Goal: Task Accomplishment & Management: Manage account settings

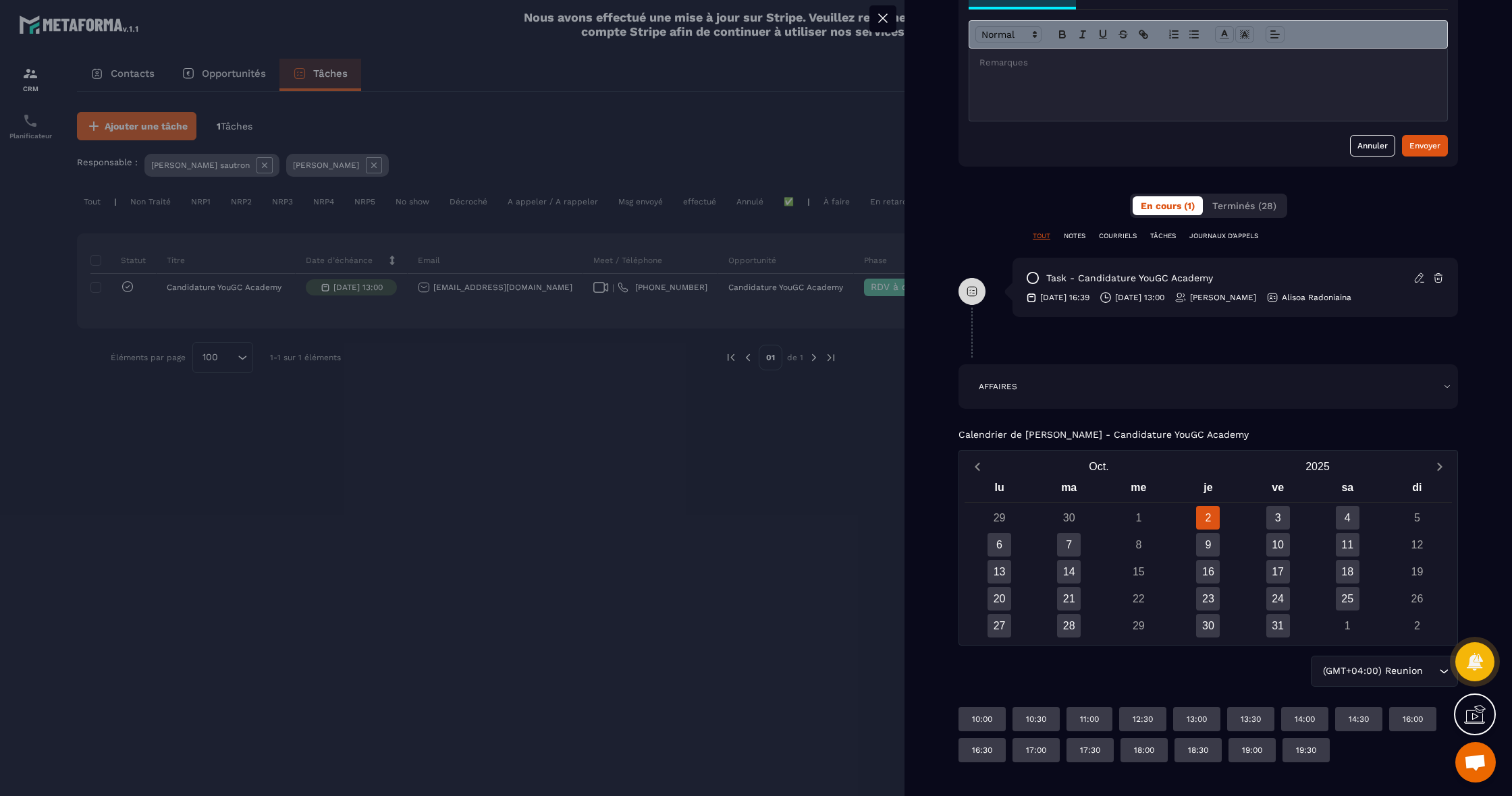
click at [1215, 243] on div "TOUT NOTES COURRIELS TÂCHES JOURNAUX D'APPELS" at bounding box center [1208, 244] width 500 height 27
click at [1217, 237] on p "JOURNAUX D'APPELS" at bounding box center [1223, 236] width 69 height 10
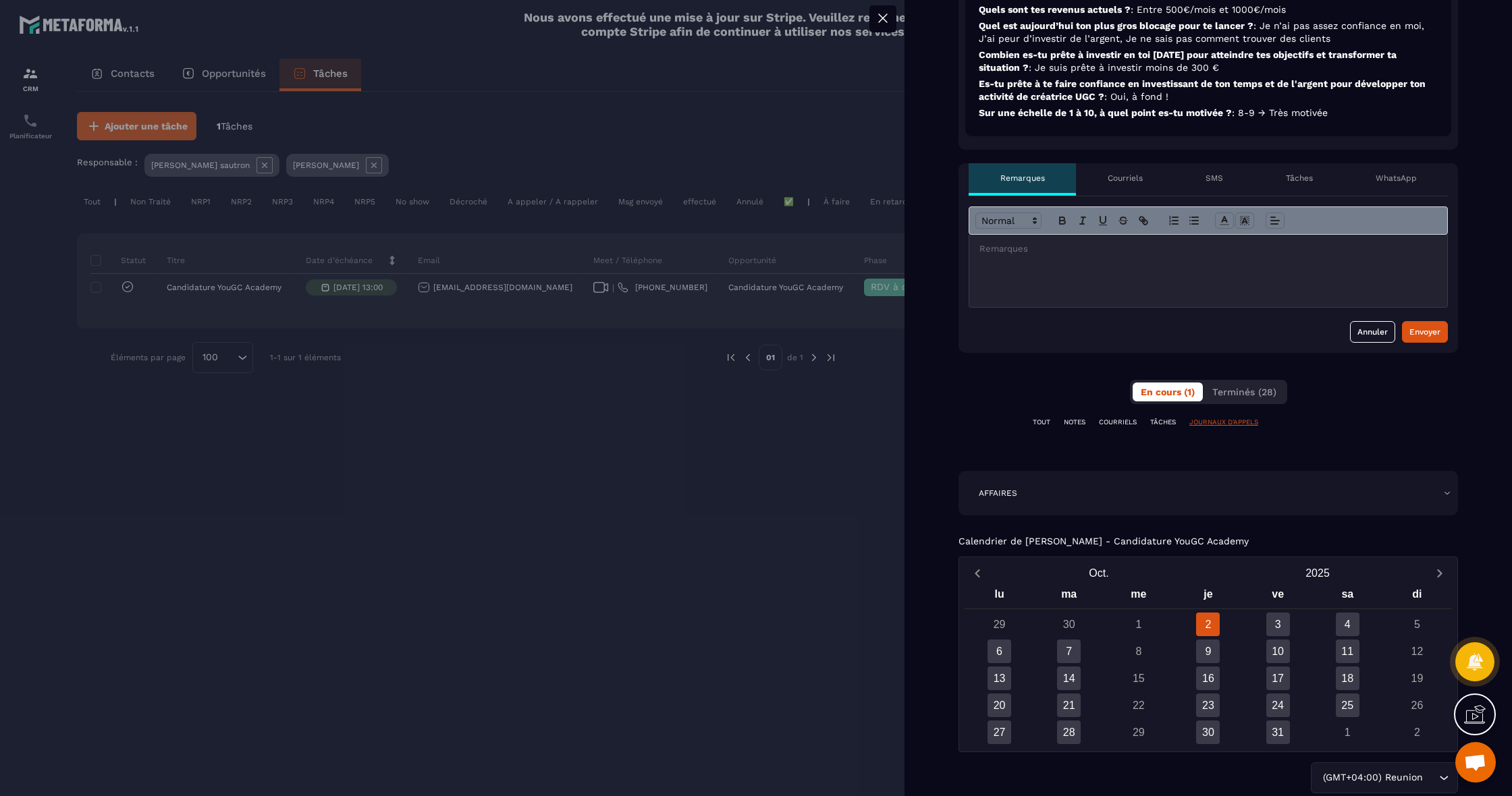
scroll to position [492, 0]
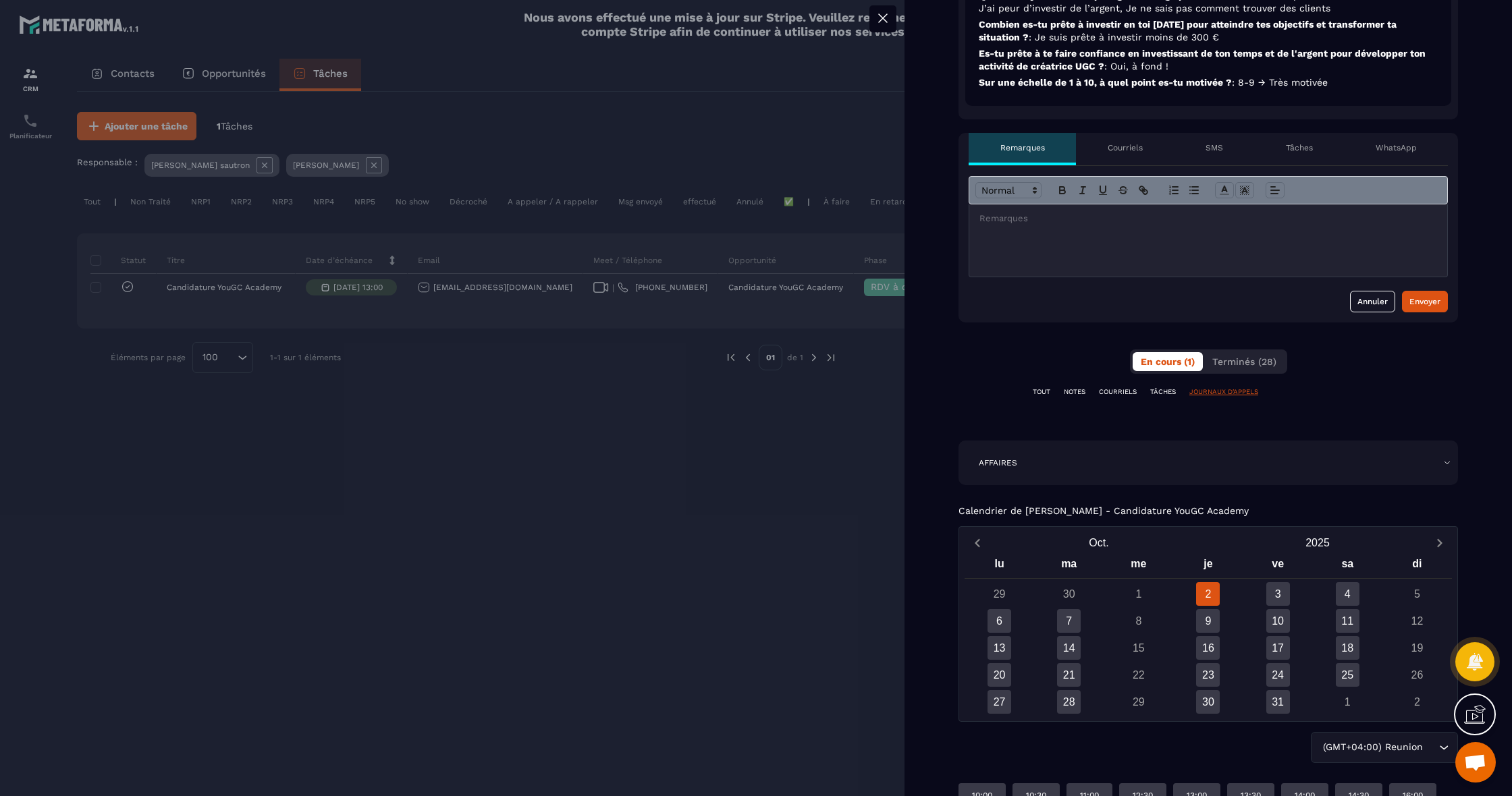
click at [1038, 396] on p "TOUT" at bounding box center [1041, 392] width 18 height 10
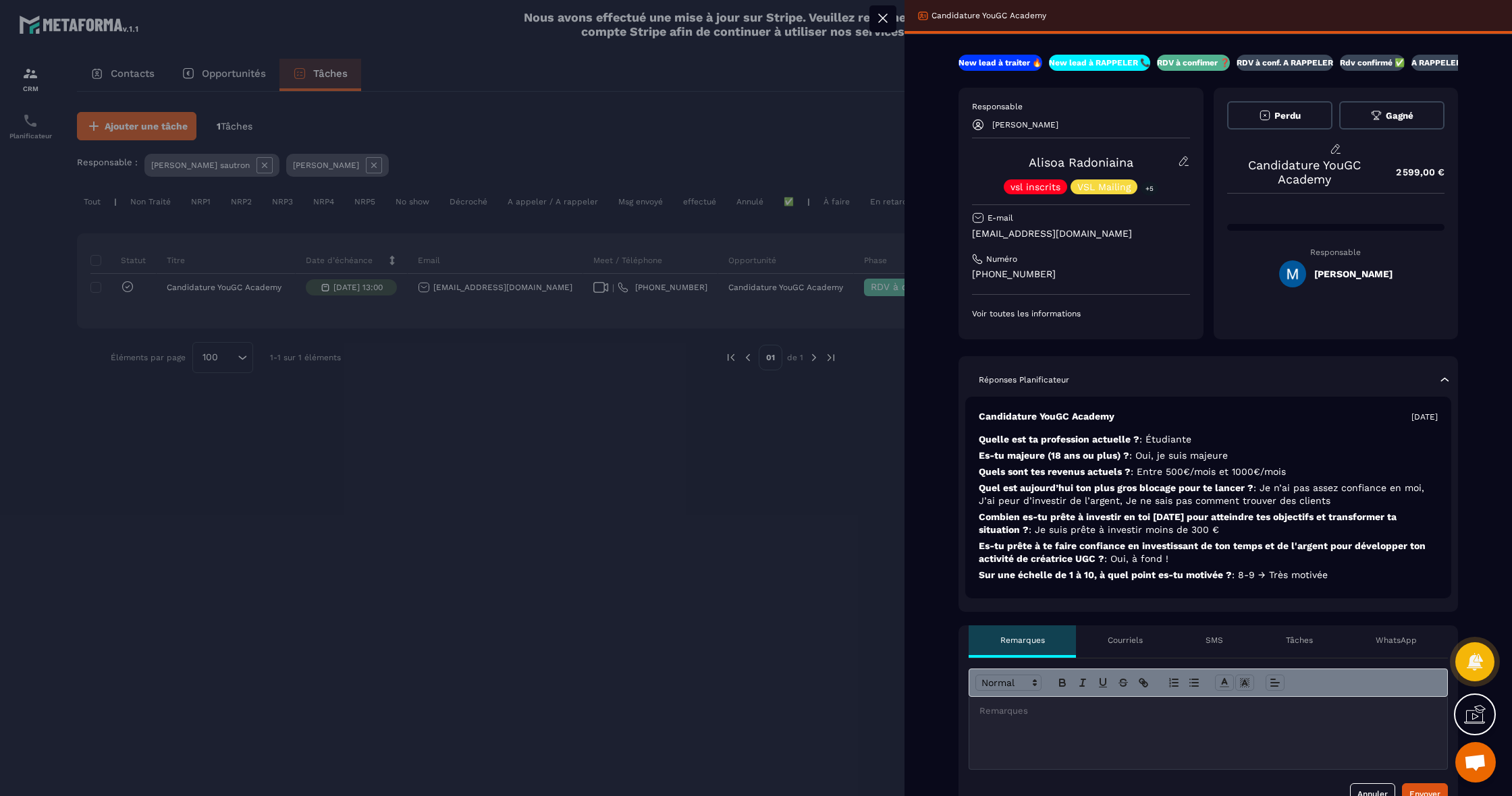
scroll to position [0, 0]
drag, startPoint x: 1065, startPoint y: 276, endPoint x: 907, endPoint y: 271, distance: 158.1
click at [907, 271] on div "New lead à traiter 🔥 New lead à RAPPELER 📞 RDV à confimer ❓ RDV à conf. A RAPPE…" at bounding box center [1208, 749] width 608 height 1390
copy p "[PHONE_NUMBER]"
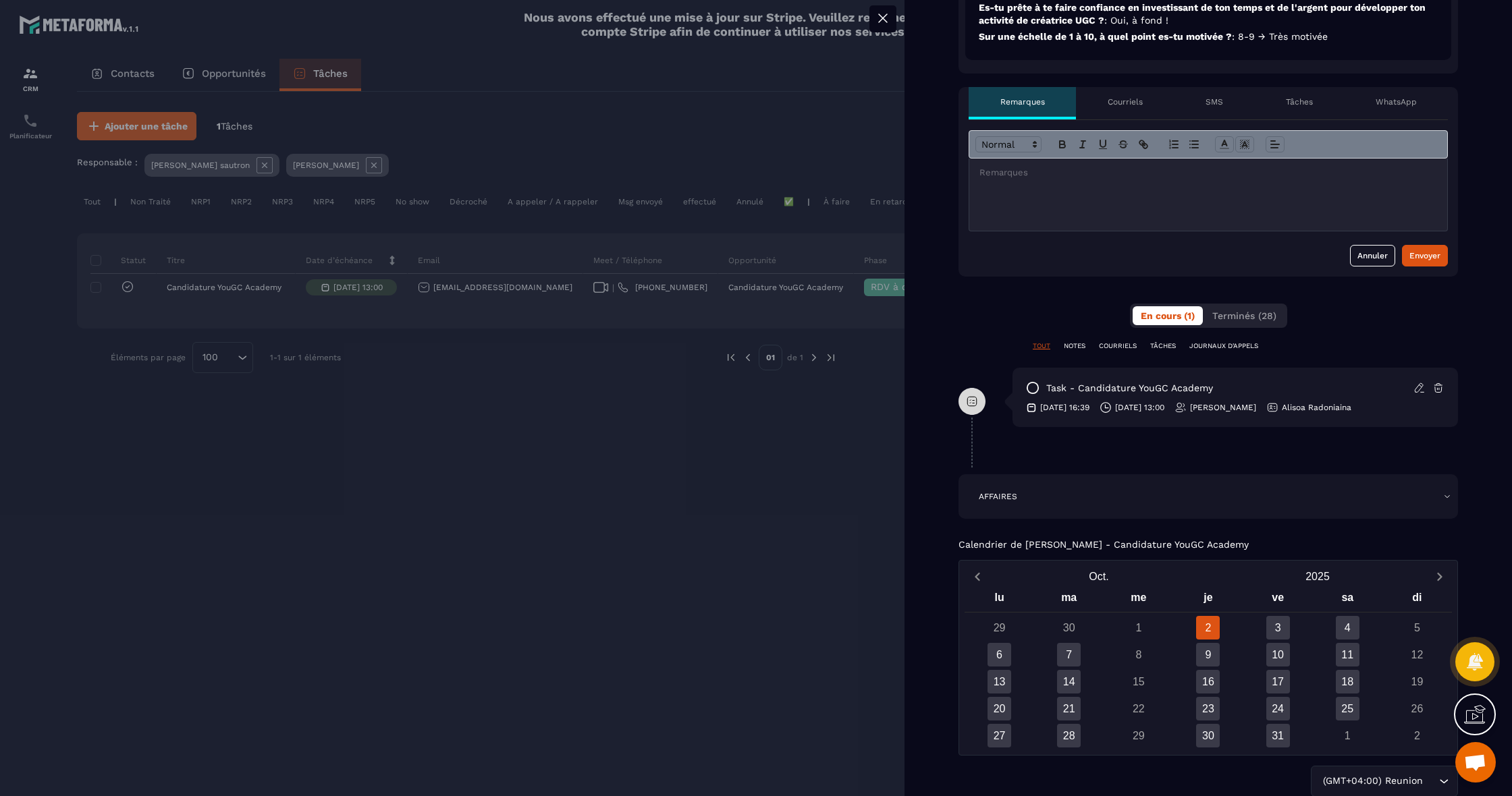
scroll to position [570, 0]
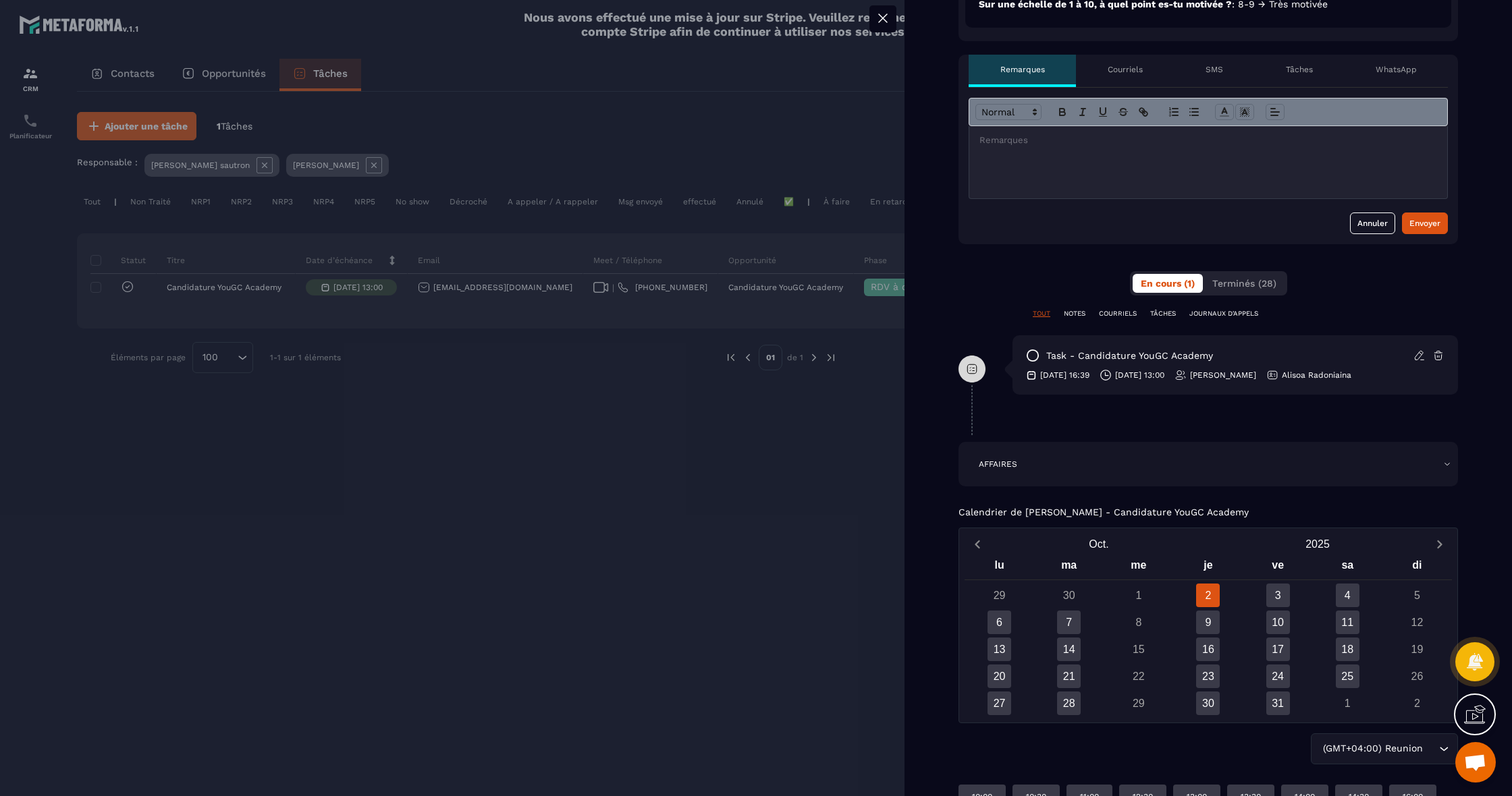
click at [616, 431] on div at bounding box center [756, 398] width 1512 height 796
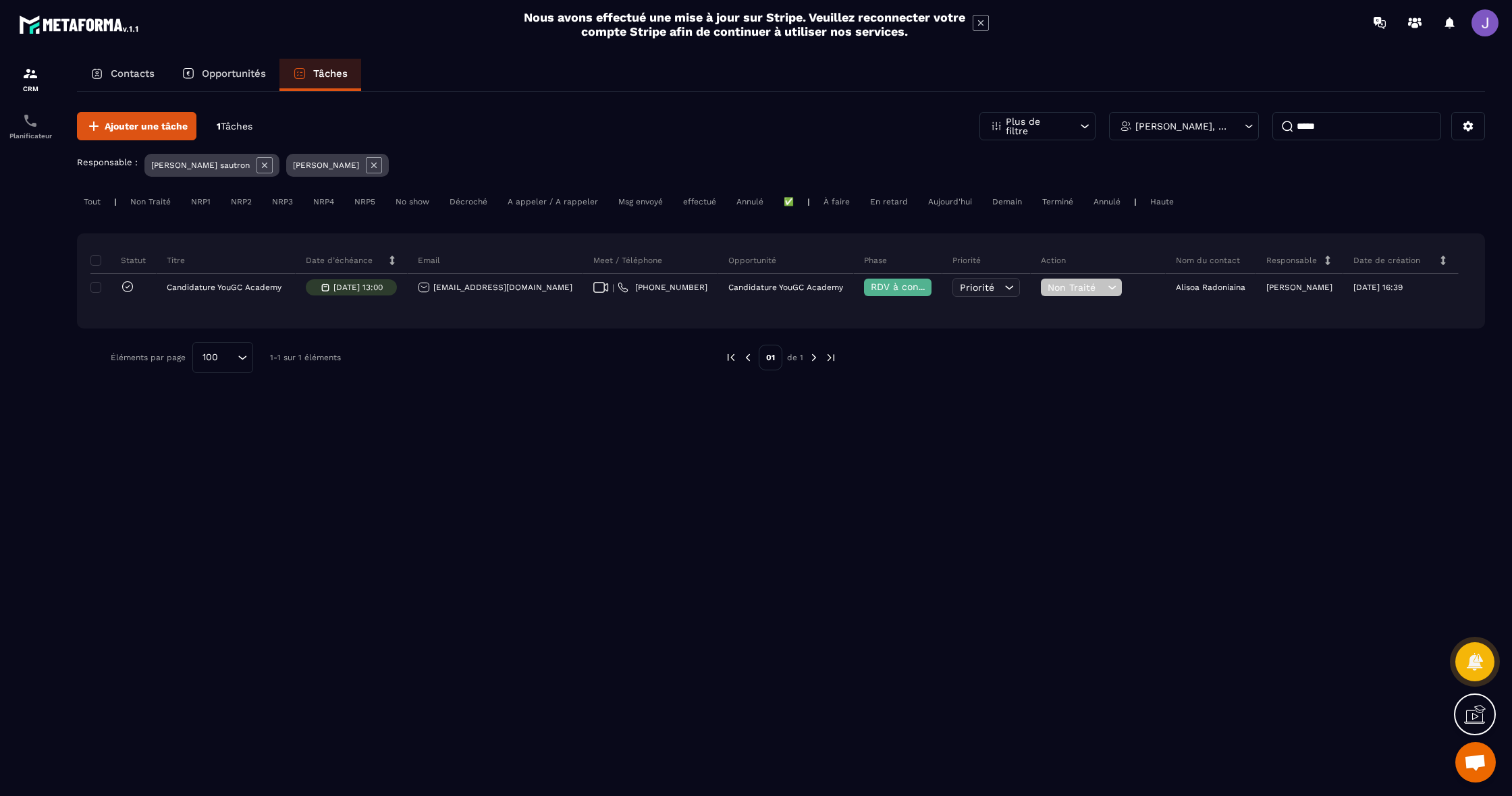
click at [1230, 130] on div "[PERSON_NAME], [PERSON_NAME]" at bounding box center [1184, 126] width 150 height 28
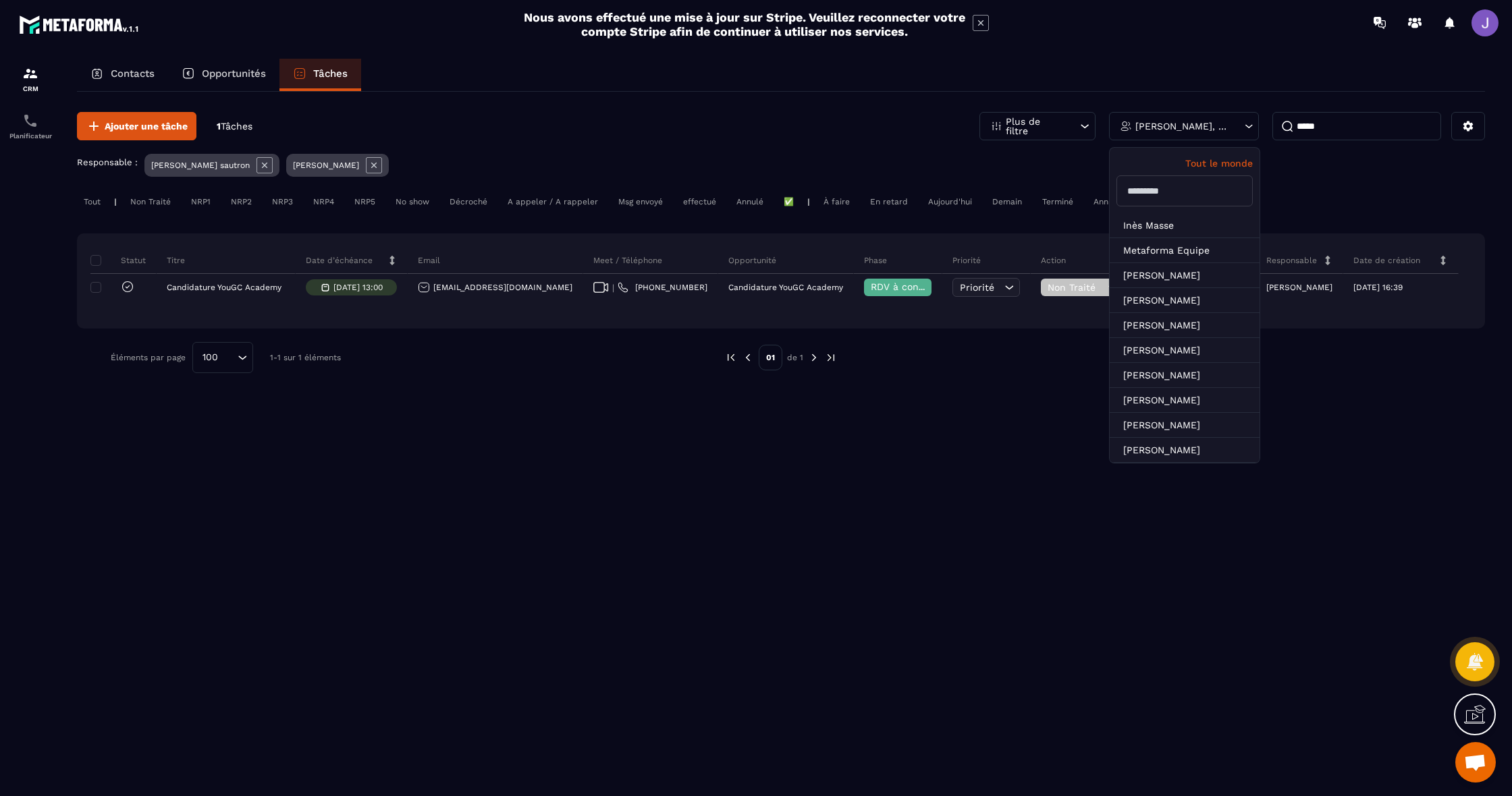
click at [1137, 180] on input "text" at bounding box center [1184, 191] width 136 height 31
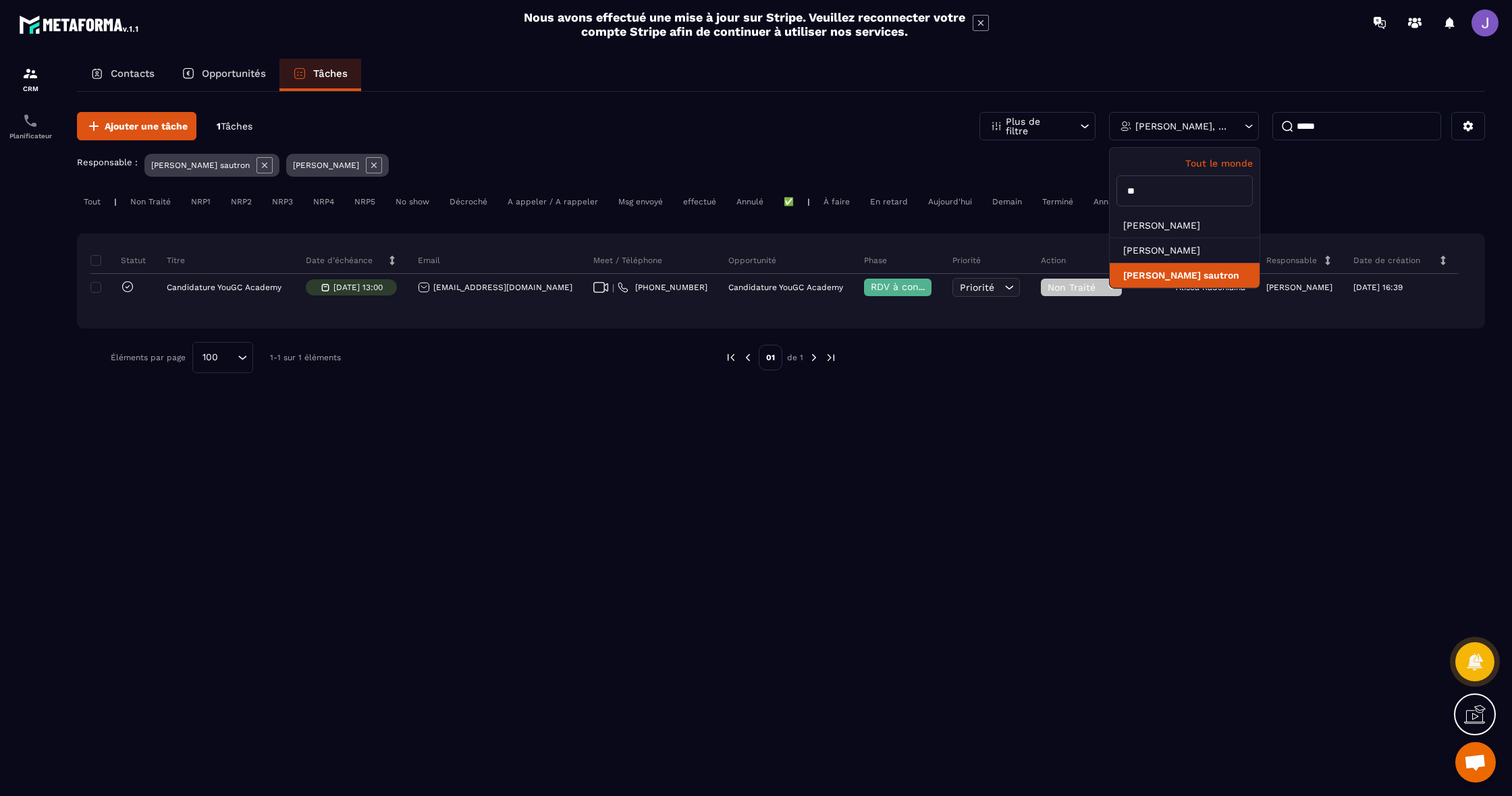
type input "**"
click at [1182, 273] on li "[PERSON_NAME] sautron" at bounding box center [1185, 276] width 150 height 25
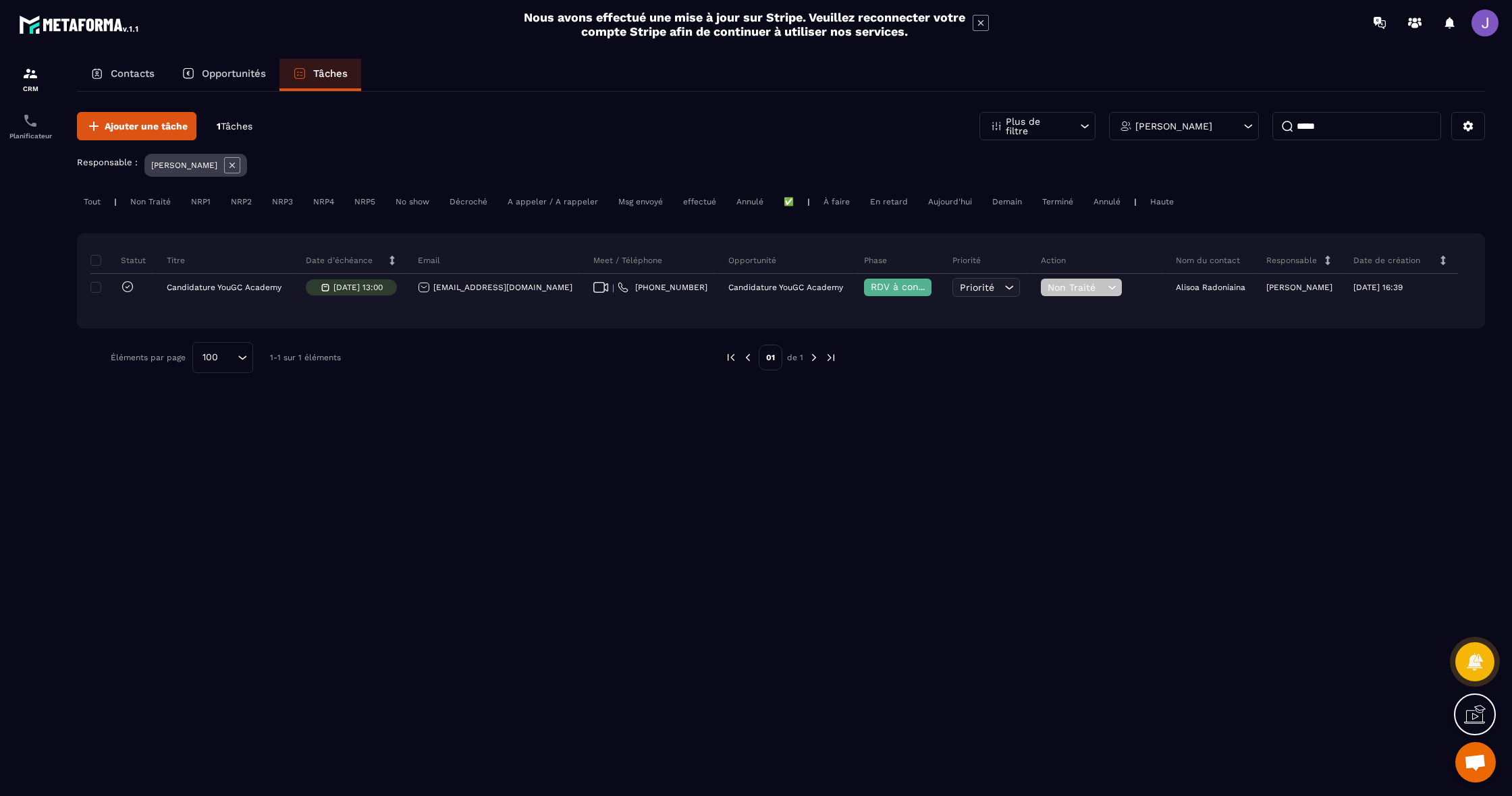
click at [1212, 122] on p "[PERSON_NAME]" at bounding box center [1173, 126] width 77 height 10
click at [1191, 193] on input "**" at bounding box center [1184, 191] width 136 height 31
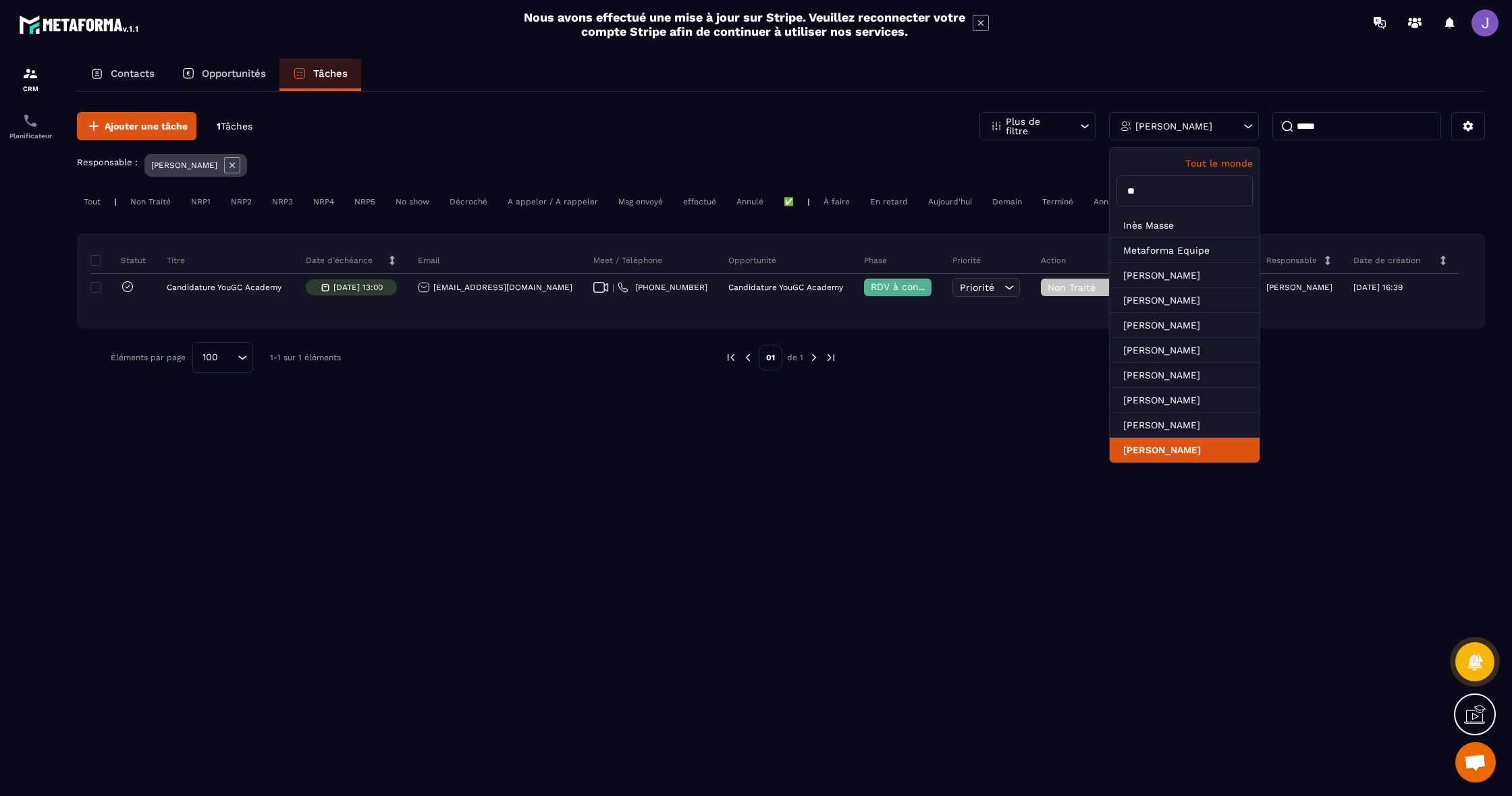
type input "**"
click at [1175, 441] on li "[PERSON_NAME]" at bounding box center [1185, 450] width 150 height 25
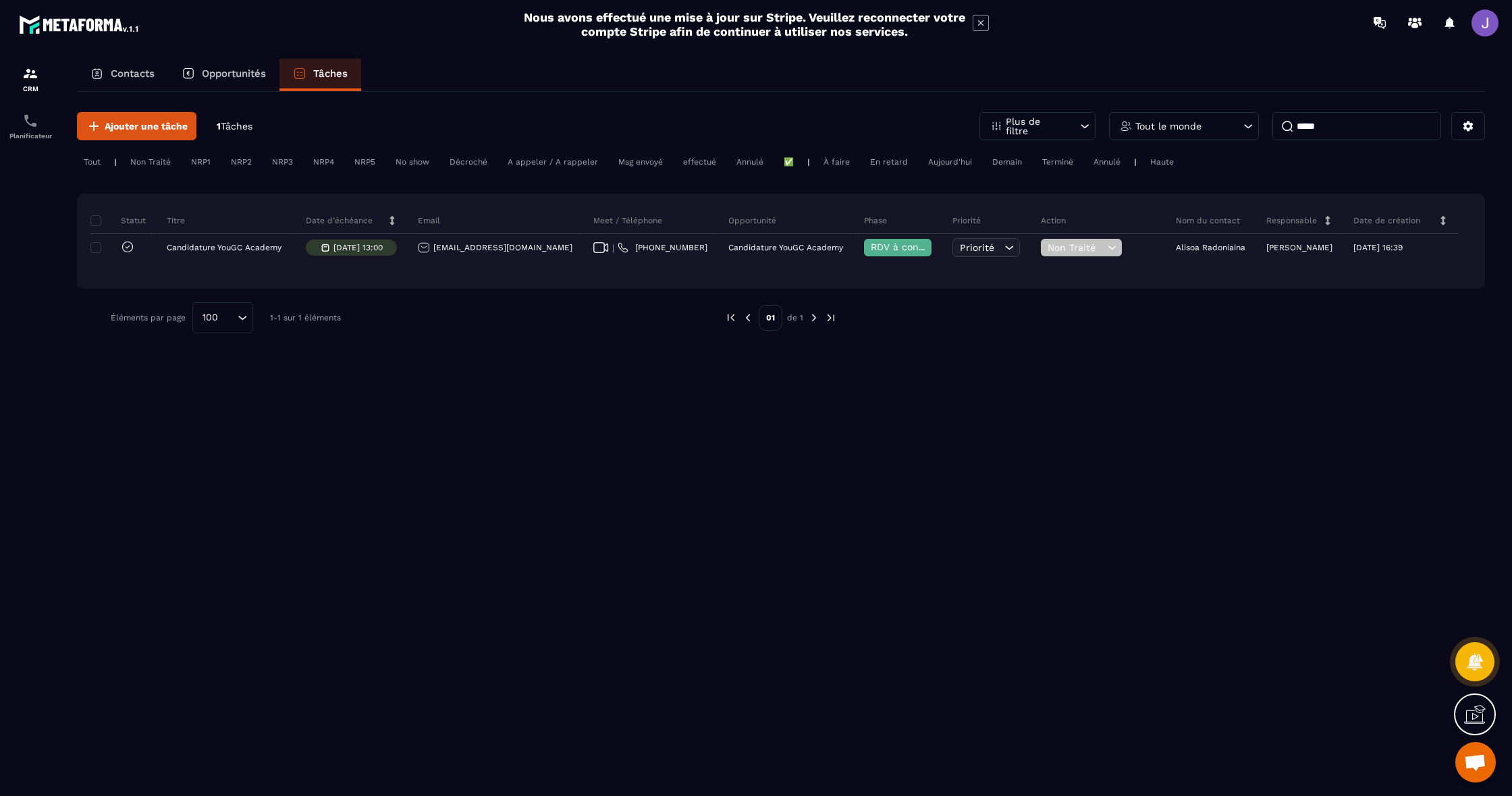
click at [1223, 129] on div "Tout le monde" at bounding box center [1184, 126] width 150 height 28
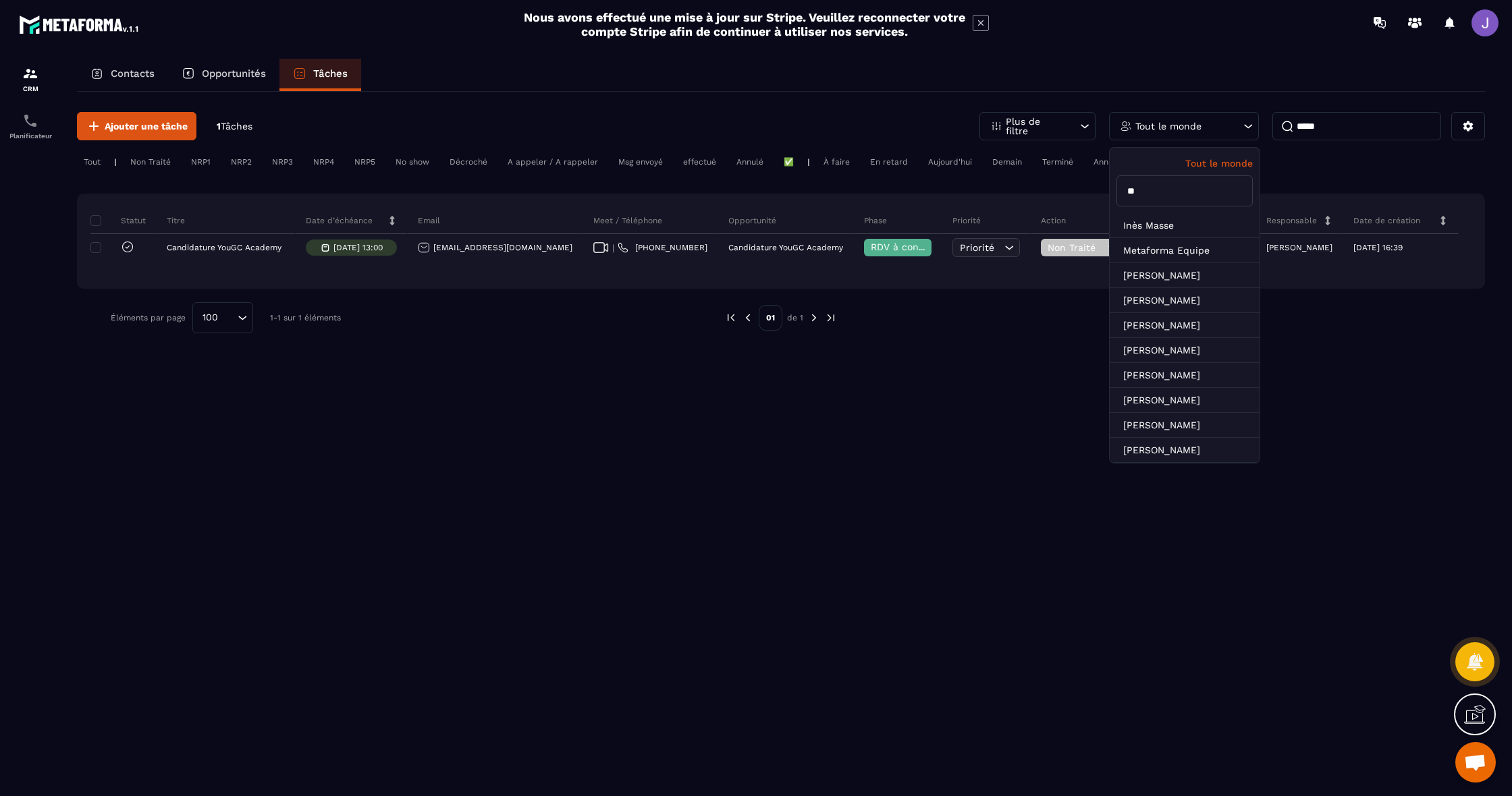
click at [1183, 194] on input "**" at bounding box center [1184, 191] width 136 height 31
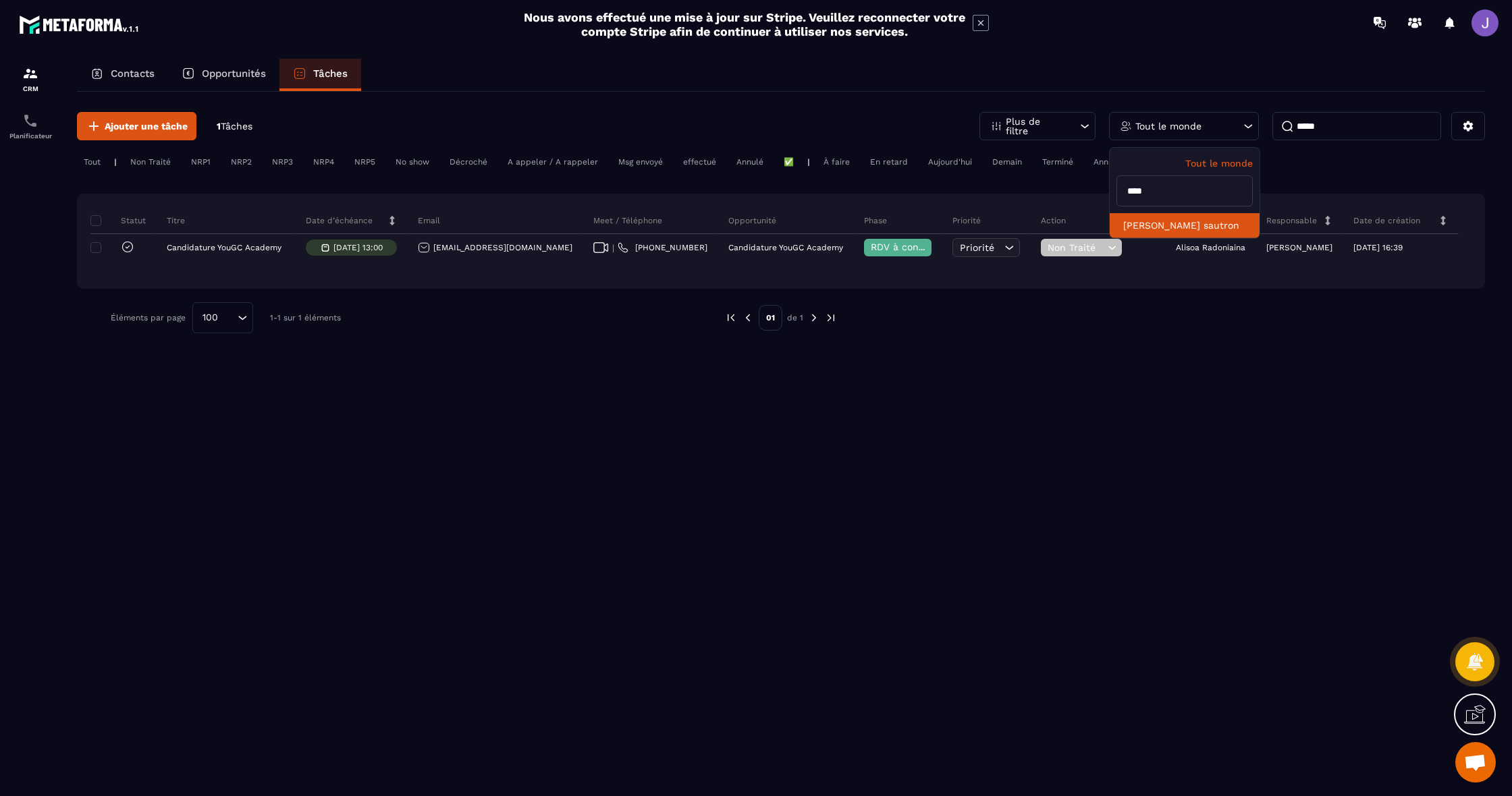
type input "****"
click at [1191, 223] on li "[PERSON_NAME] sautron" at bounding box center [1185, 226] width 150 height 25
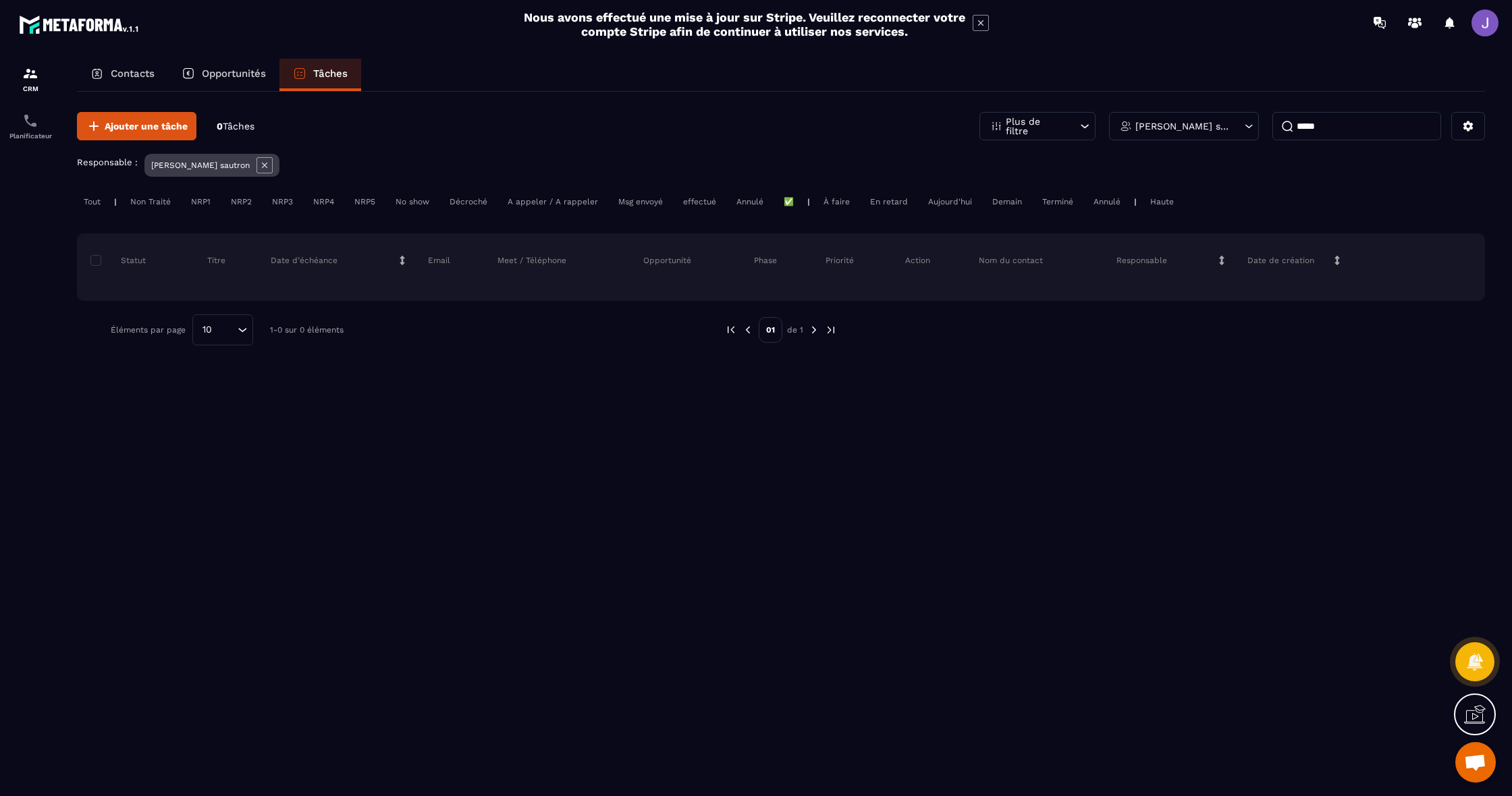
click at [303, 77] on icon at bounding box center [299, 73] width 14 height 14
click at [252, 68] on p "Opportunités" at bounding box center [234, 73] width 64 height 12
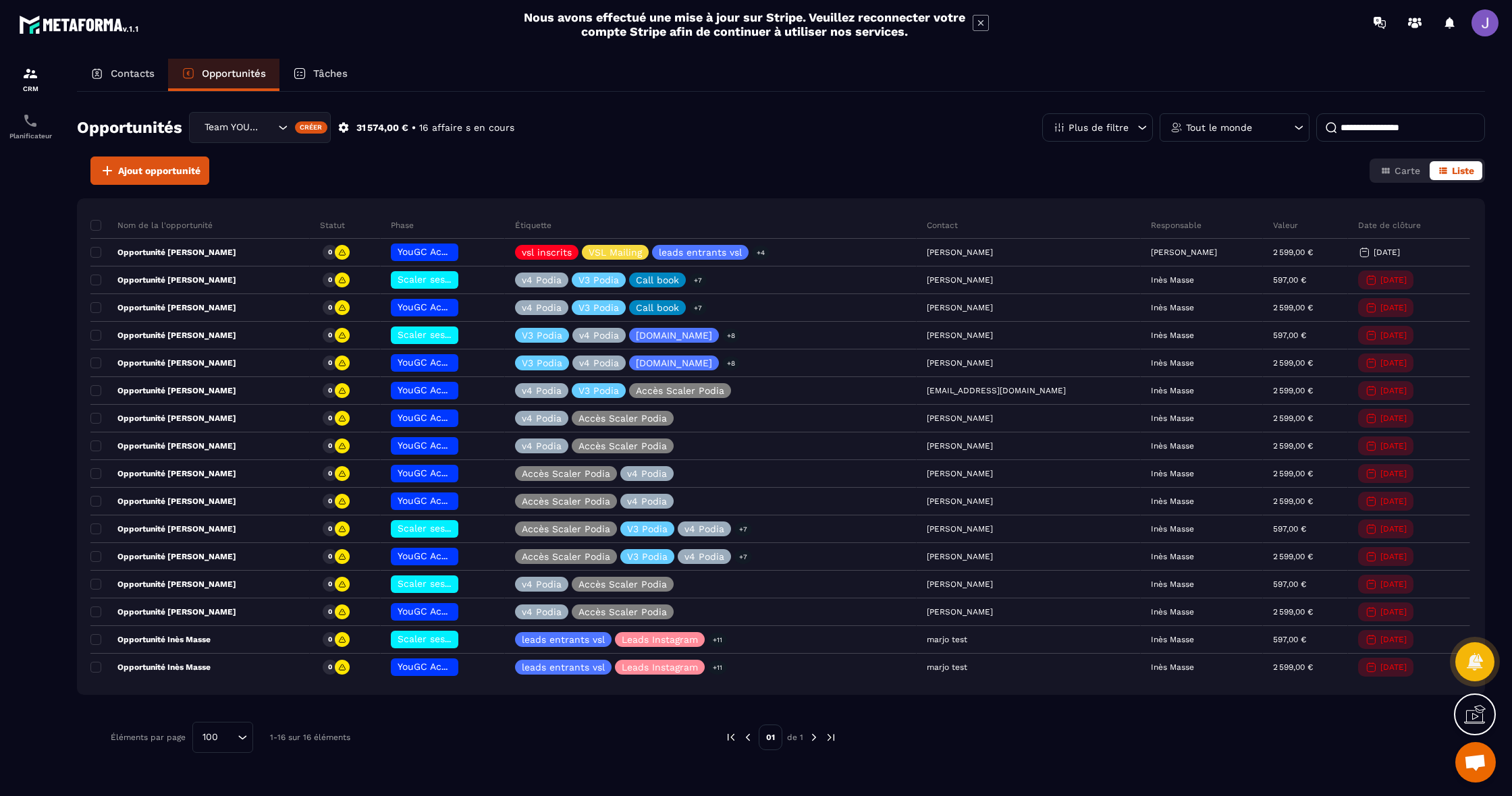
click at [1269, 126] on div "Tout le monde" at bounding box center [1235, 127] width 150 height 28
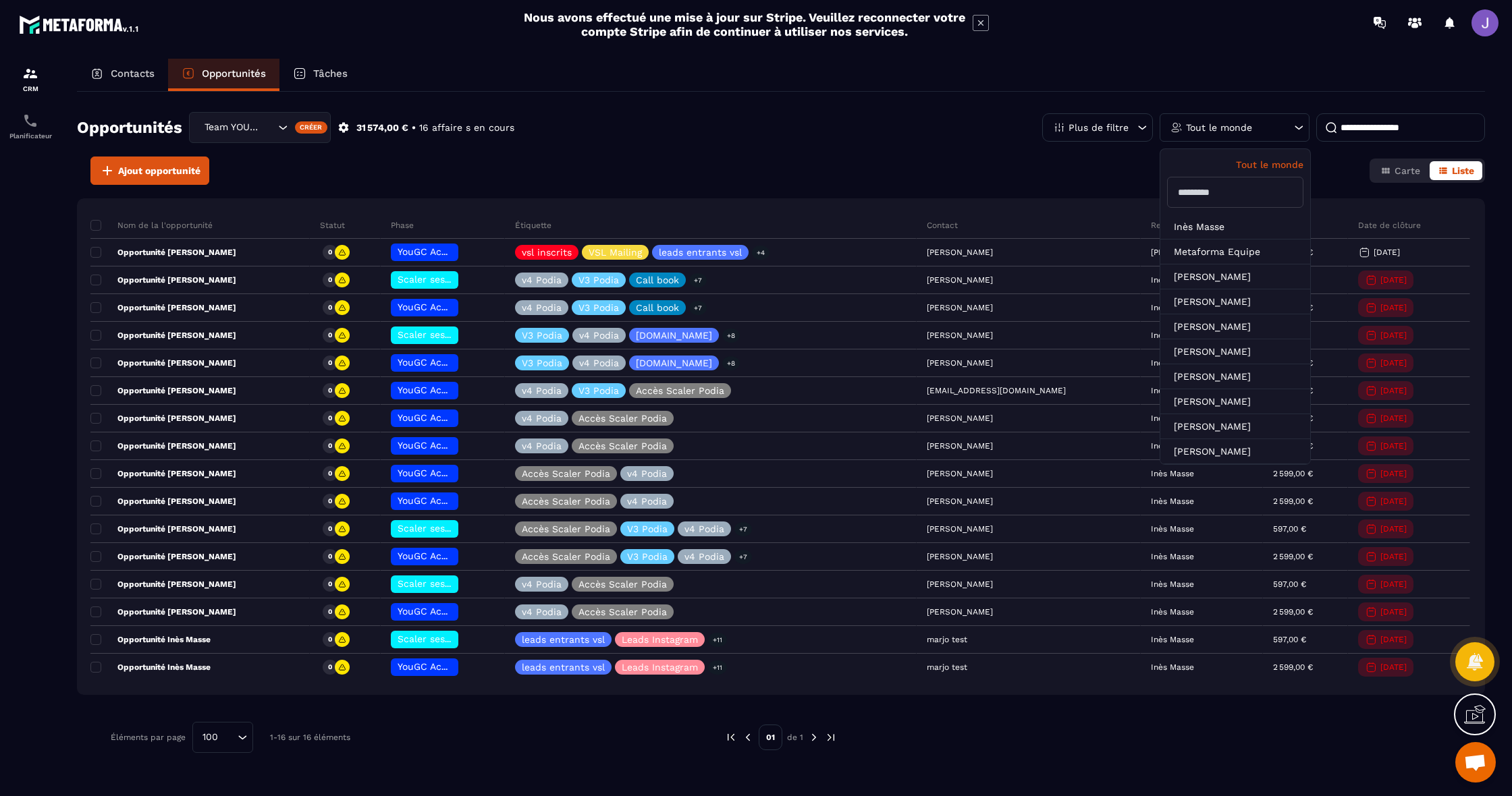
click at [1254, 190] on input "text" at bounding box center [1235, 192] width 136 height 31
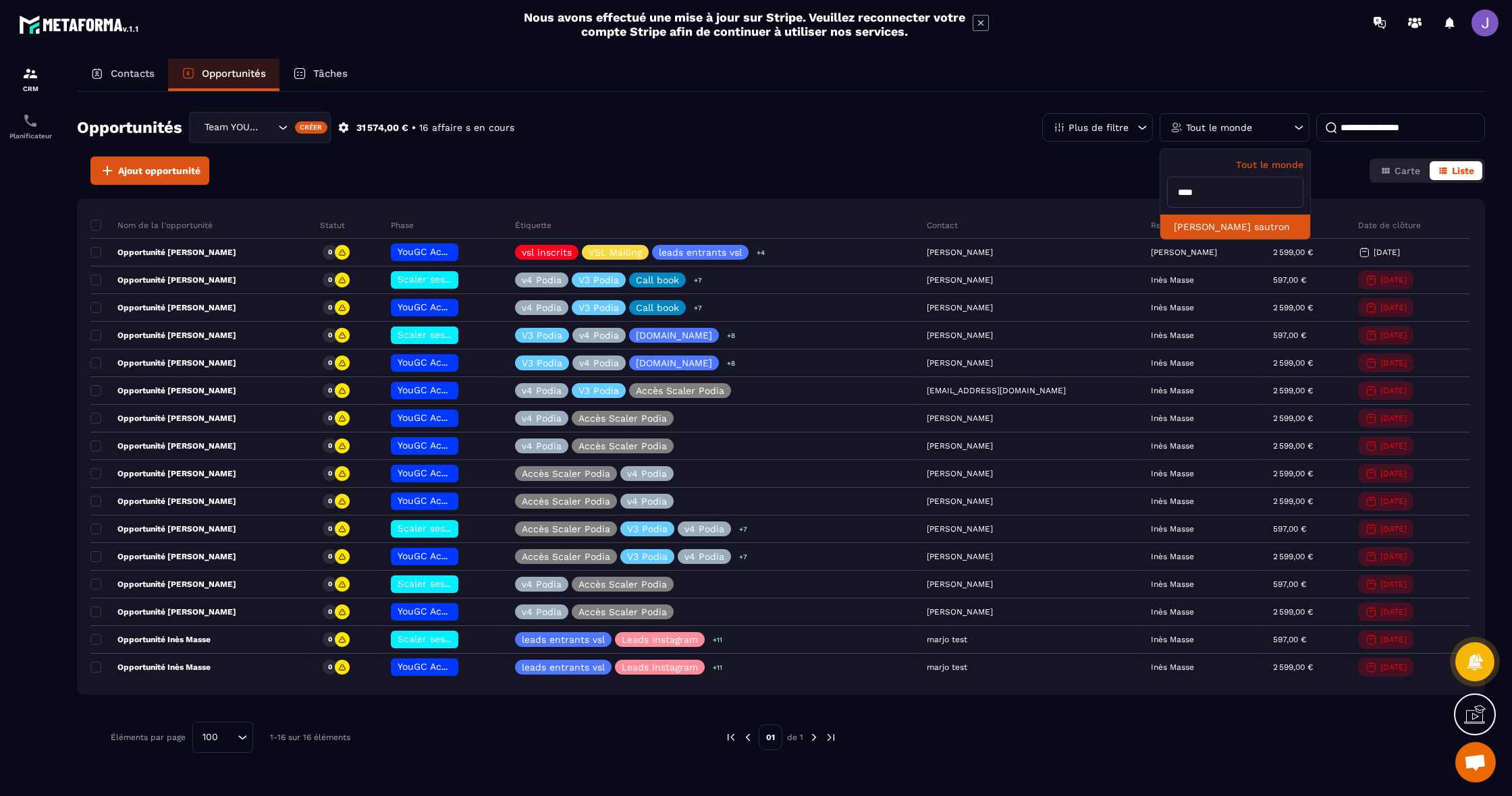
type input "****"
click at [1223, 222] on li "[PERSON_NAME] sautron" at bounding box center [1236, 226] width 150 height 25
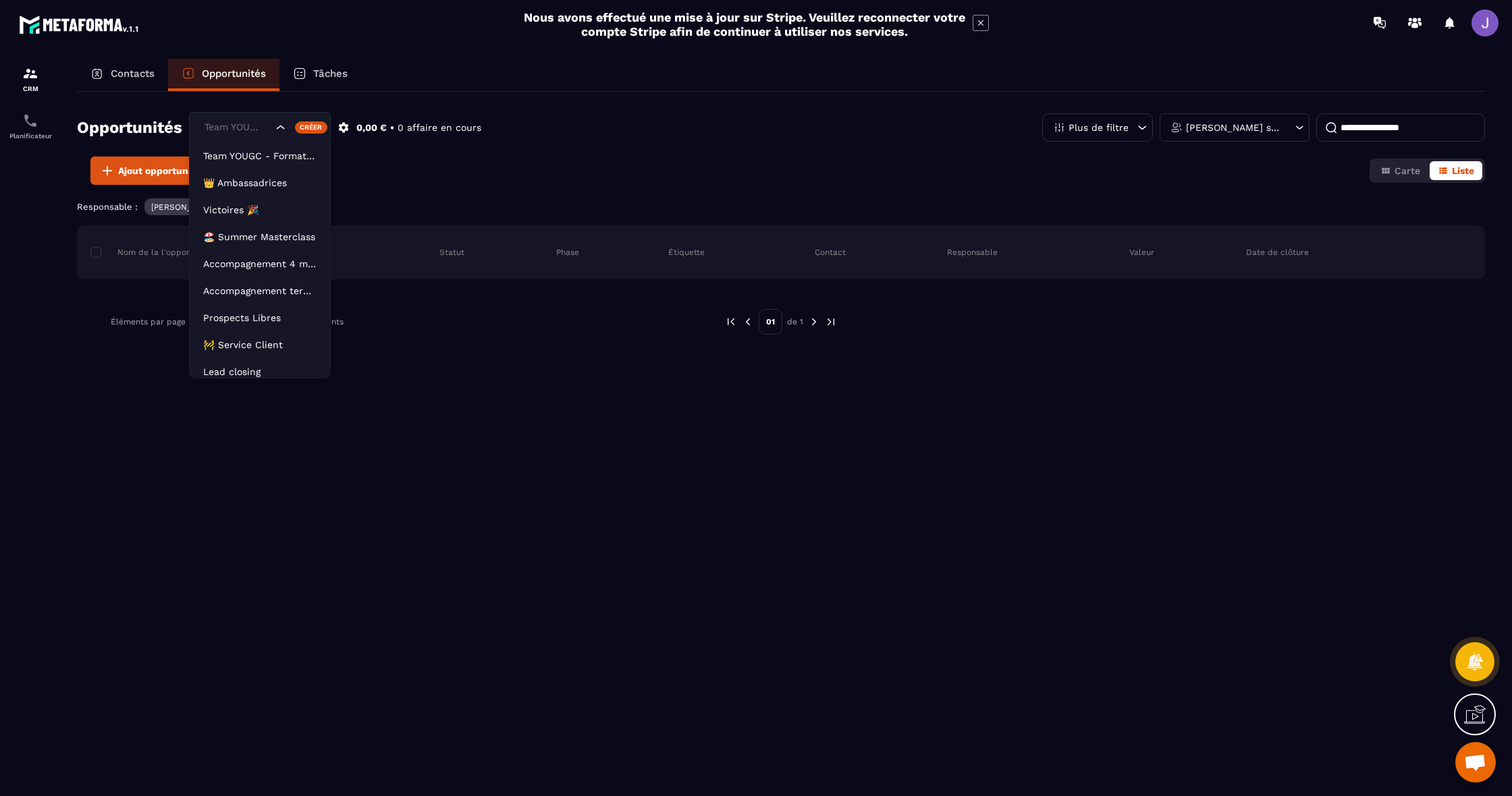
click at [251, 120] on div "Team YOUGC - Formations" at bounding box center [237, 127] width 74 height 15
click at [272, 346] on li "Lead closing" at bounding box center [260, 337] width 140 height 27
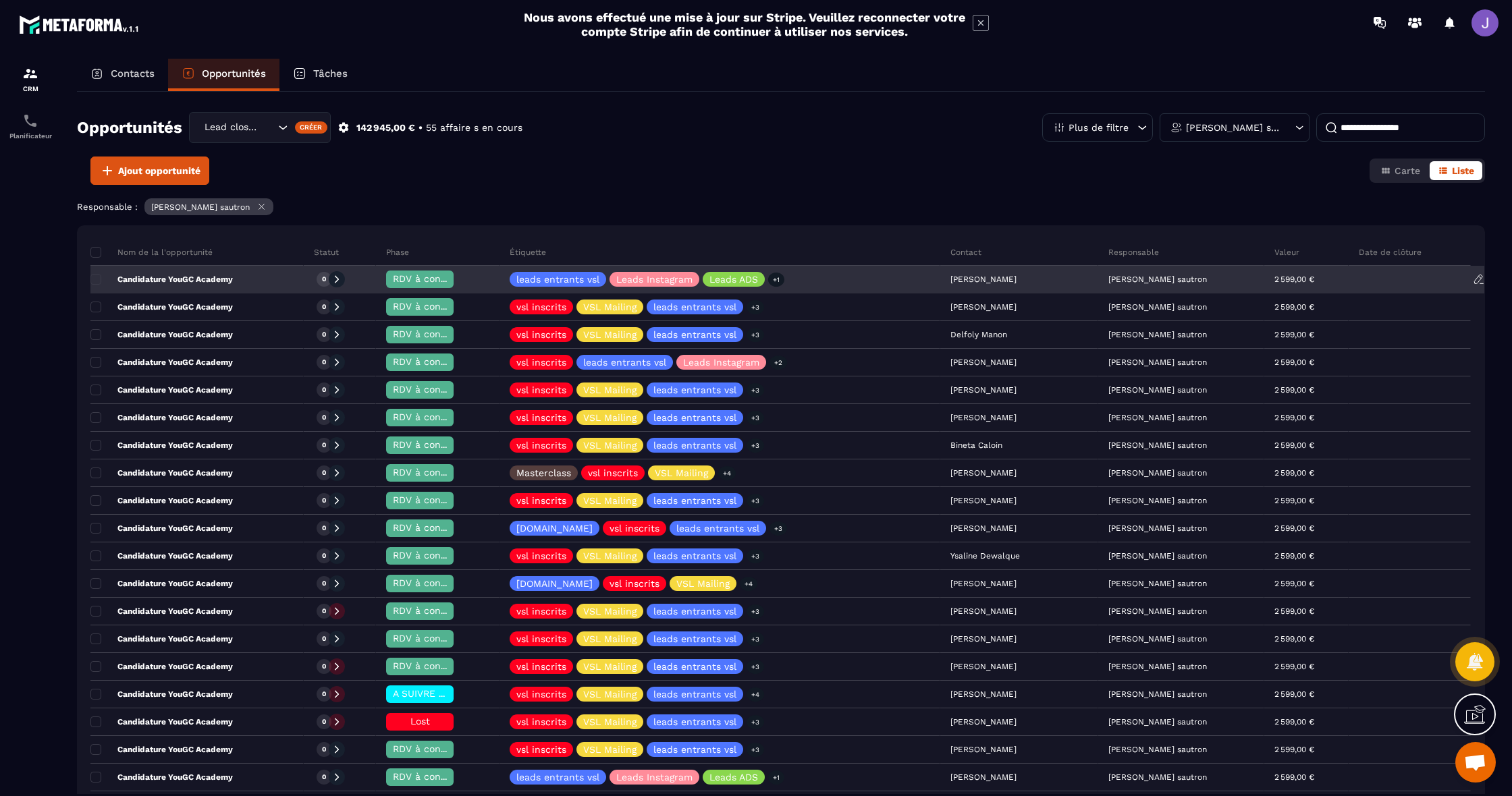
click at [228, 286] on div "Candidature YouGC Academy" at bounding box center [197, 280] width 214 height 27
